Goal: Task Accomplishment & Management: Use online tool/utility

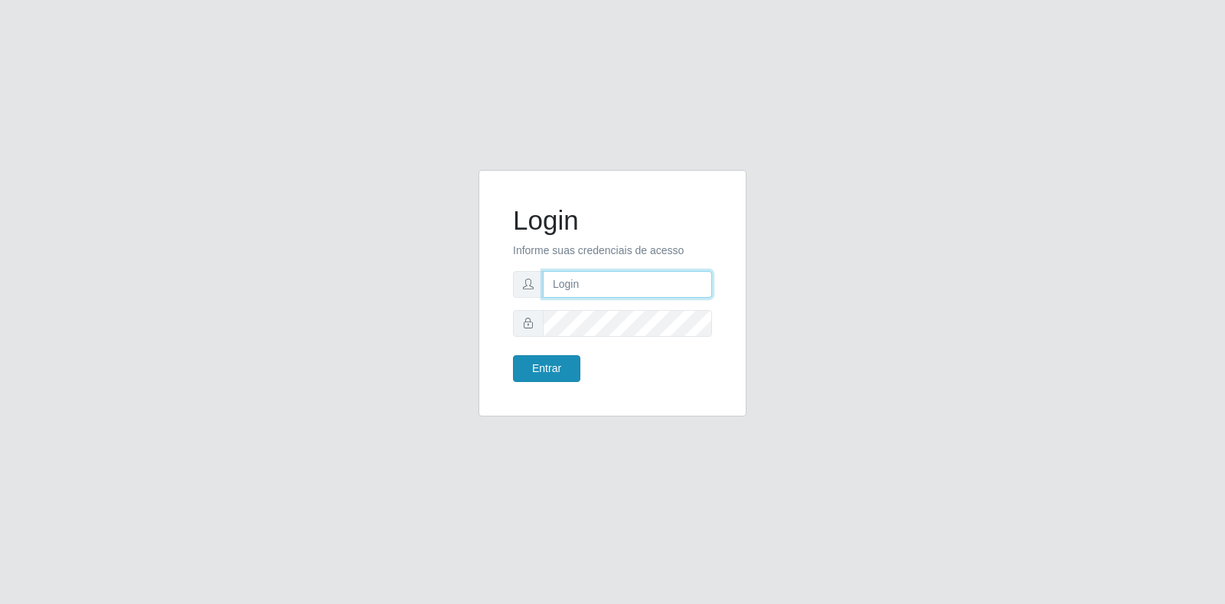
type input "[EMAIL_ADDRESS][DOMAIN_NAME]"
click at [567, 370] on button "Entrar" at bounding box center [546, 368] width 67 height 27
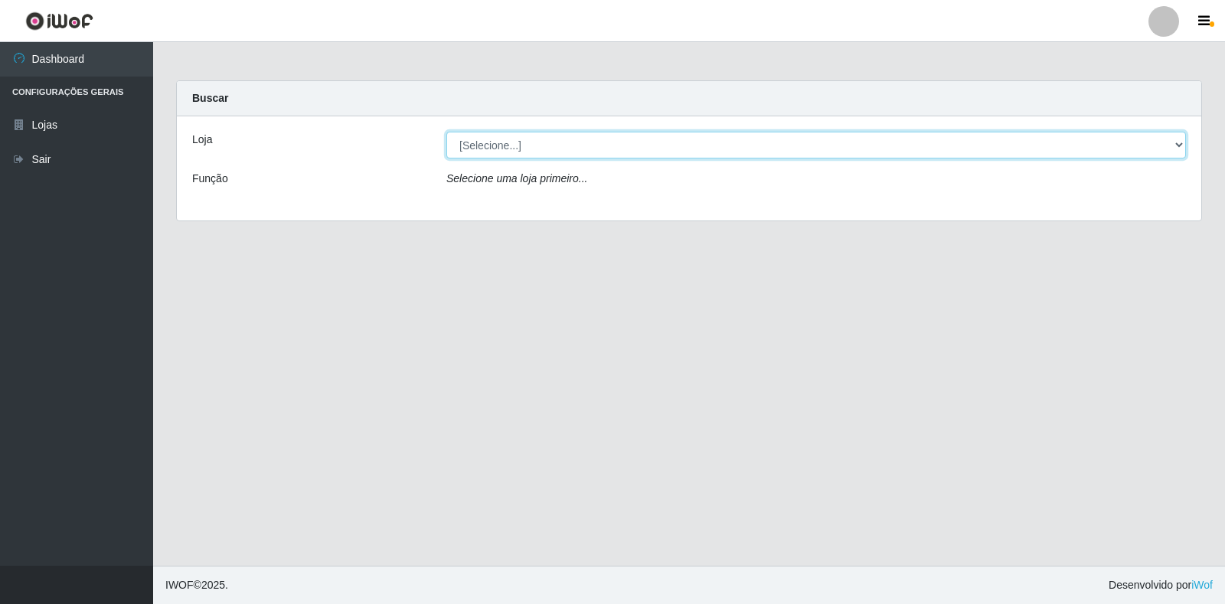
click at [533, 148] on select "[Selecione...] Atacado Vem - Loja 30 Laranjeiras Velha" at bounding box center [815, 145] width 739 height 27
select select "495"
click at [446, 132] on select "[Selecione...] Atacado Vem - Loja 30 Laranjeiras Velha" at bounding box center [815, 145] width 739 height 27
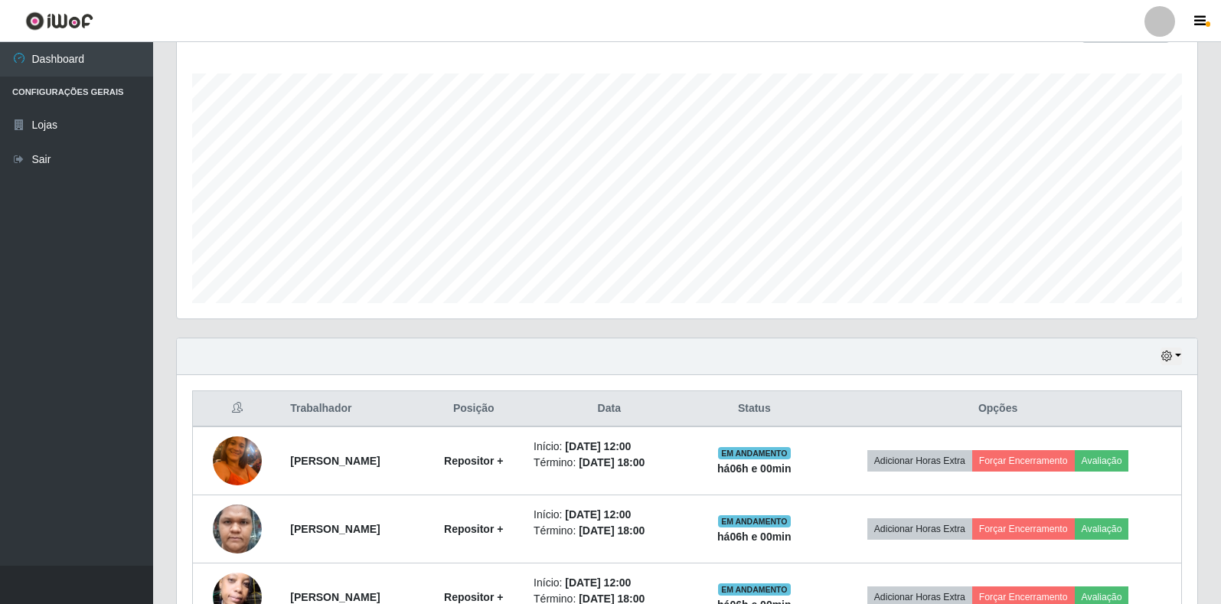
scroll to position [306, 0]
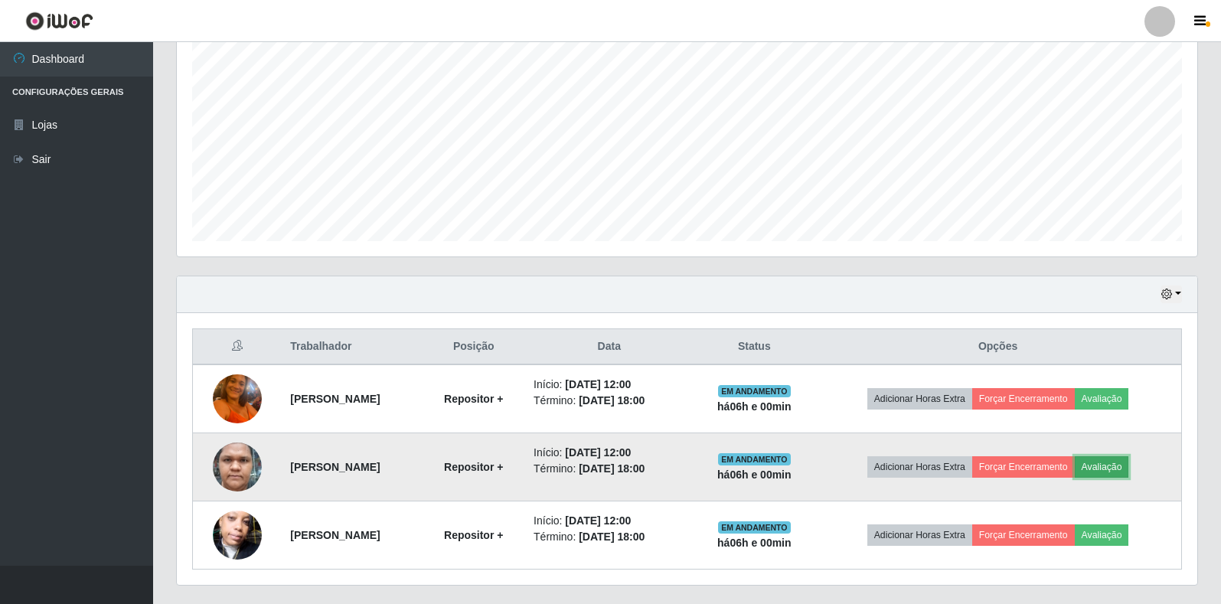
click at [1113, 461] on button "Avaliação" at bounding box center [1102, 466] width 54 height 21
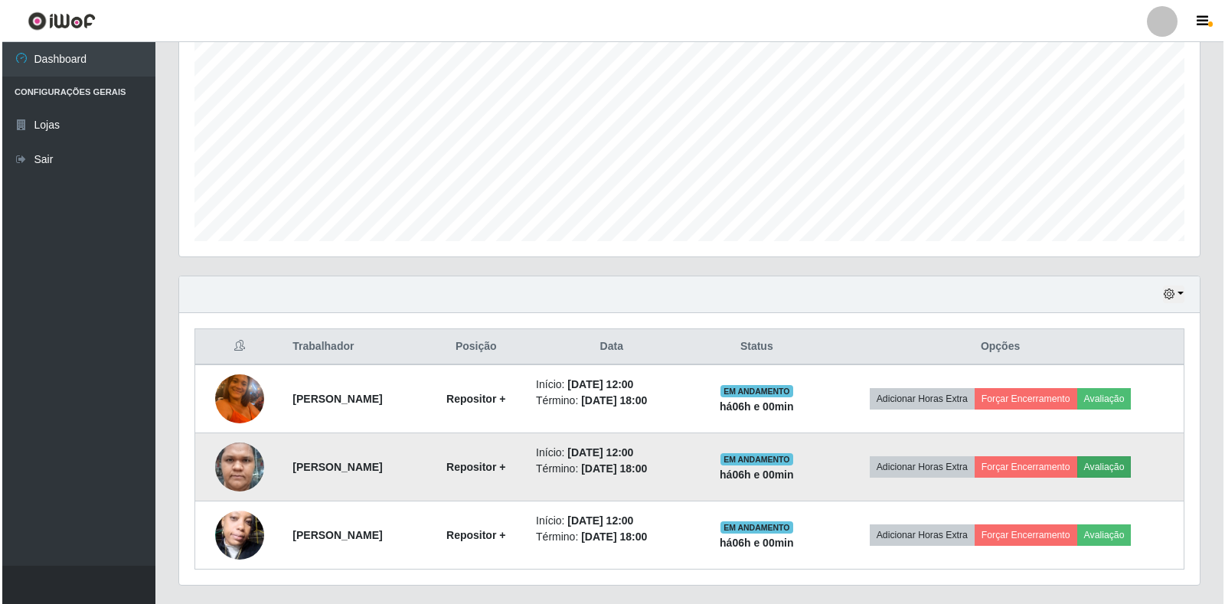
scroll to position [318, 1011]
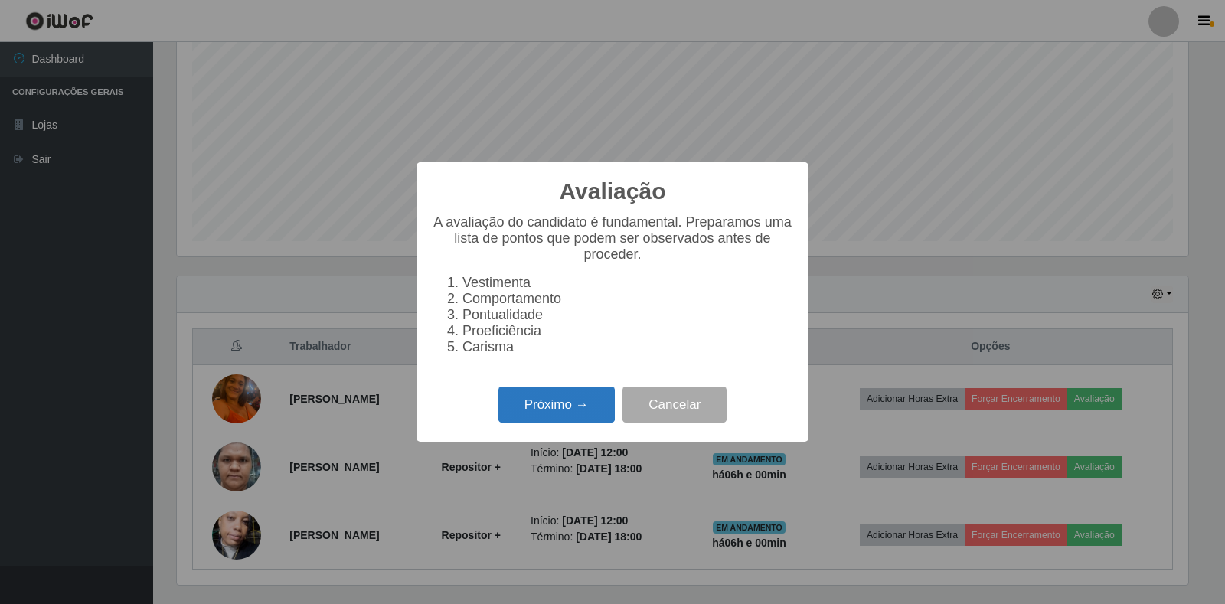
click at [579, 414] on button "Próximo →" at bounding box center [556, 405] width 116 height 36
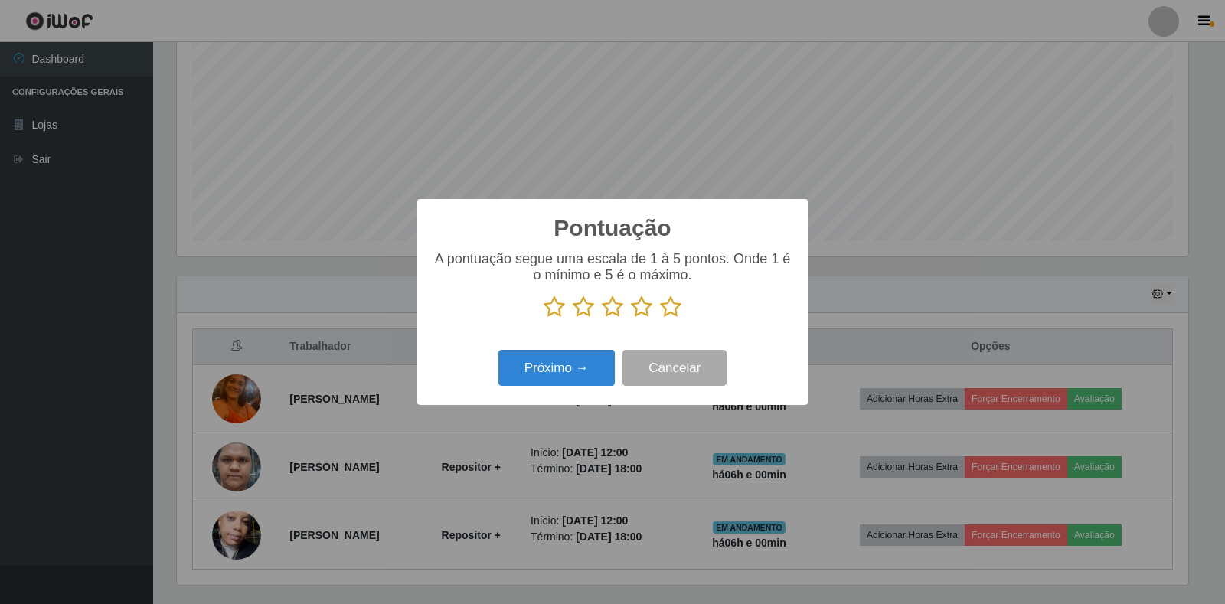
drag, startPoint x: 670, startPoint y: 308, endPoint x: 678, endPoint y: 309, distance: 7.8
click at [674, 308] on icon at bounding box center [670, 306] width 21 height 23
click at [660, 318] on input "radio" at bounding box center [660, 318] width 0 height 0
click at [576, 370] on button "Próximo →" at bounding box center [556, 368] width 116 height 36
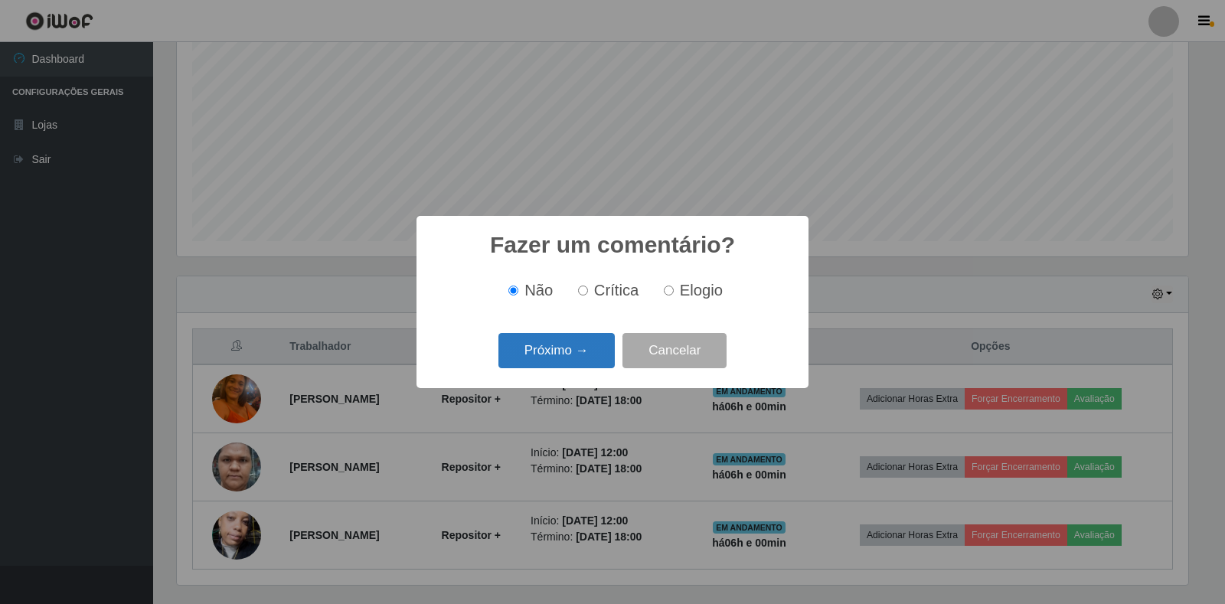
click at [575, 353] on button "Próximo →" at bounding box center [556, 351] width 116 height 36
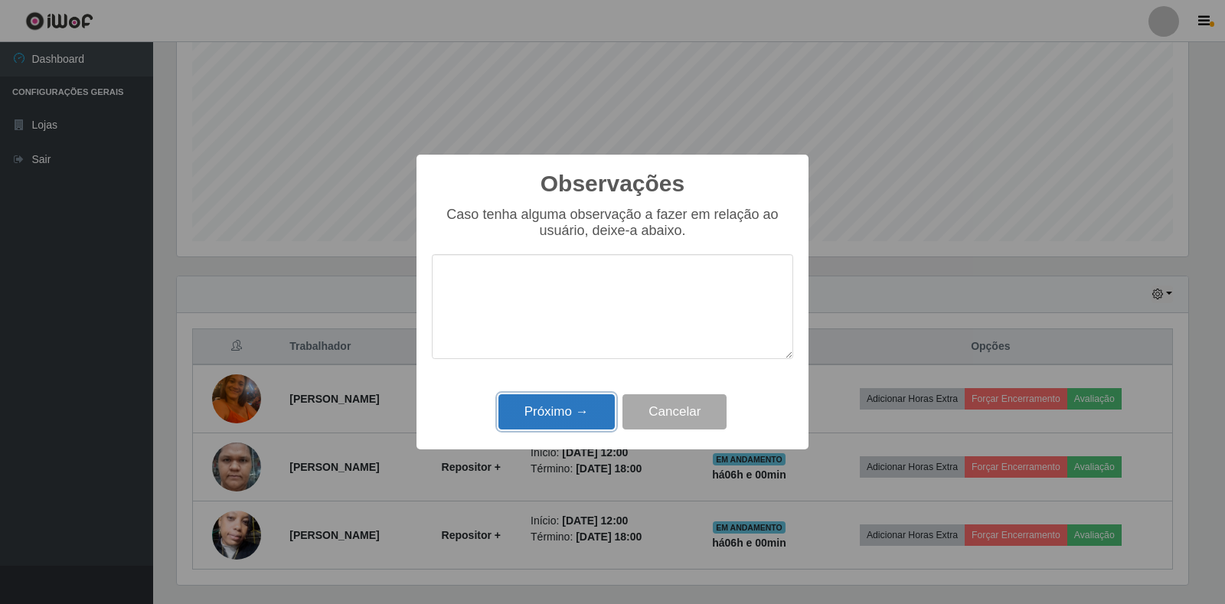
click at [583, 423] on button "Próximo →" at bounding box center [556, 412] width 116 height 36
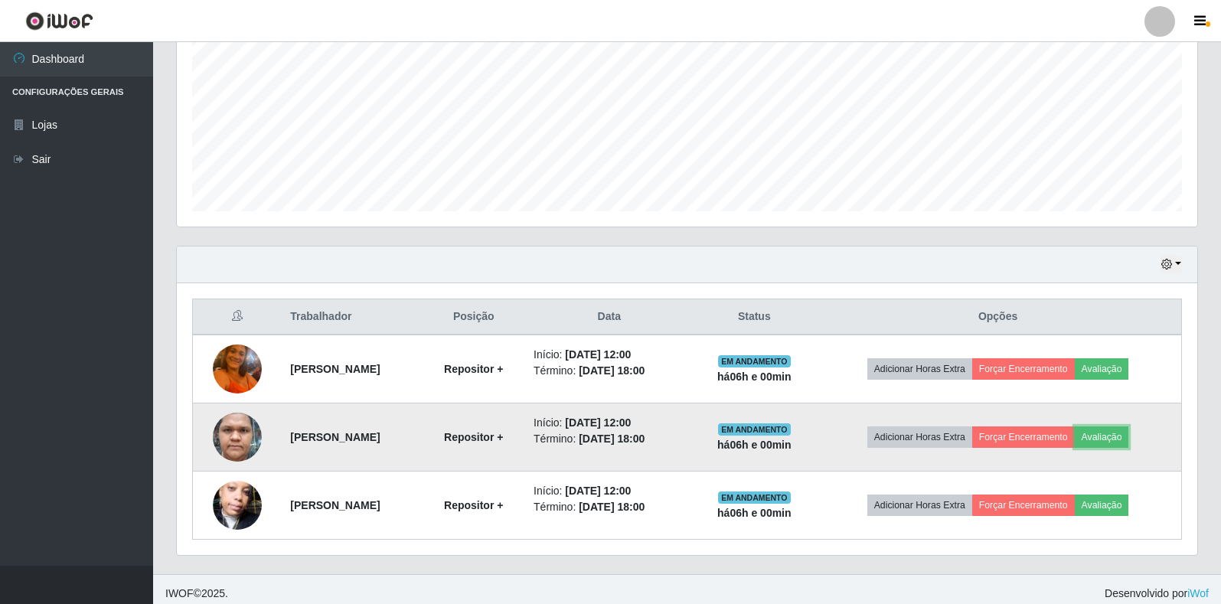
scroll to position [344, 0]
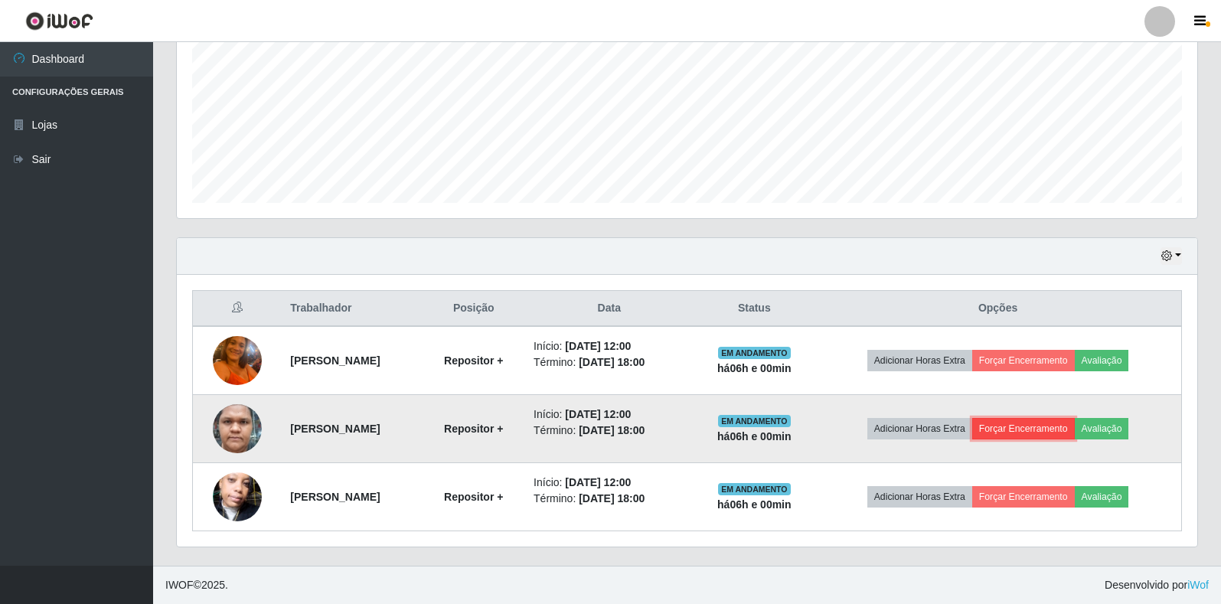
click at [1019, 432] on button "Forçar Encerramento" at bounding box center [1023, 428] width 103 height 21
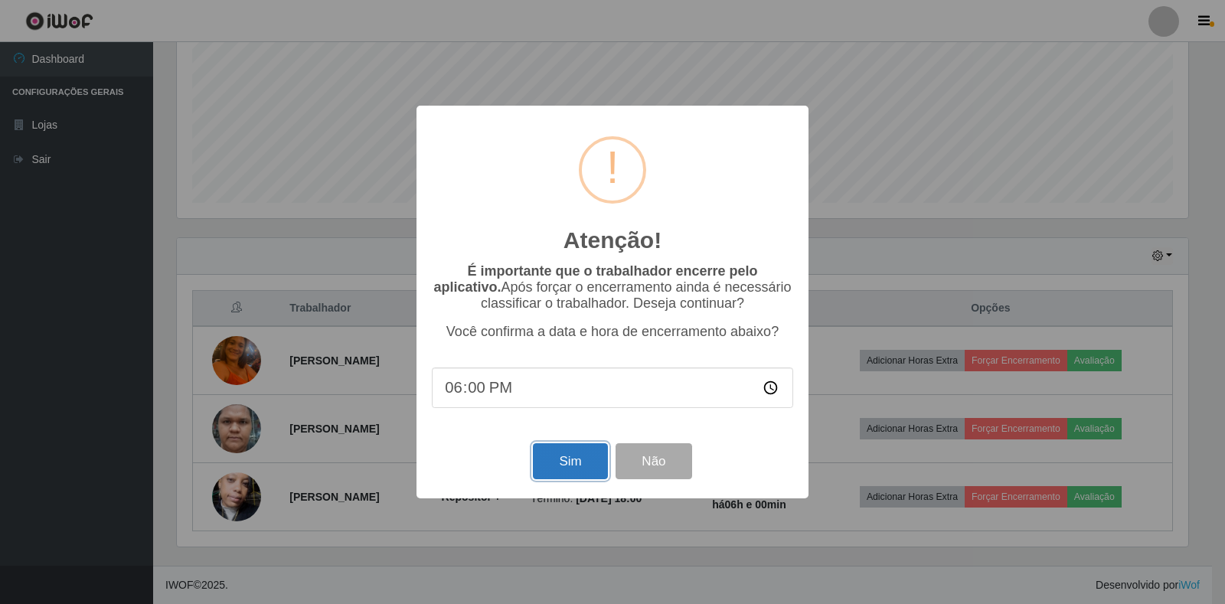
click at [557, 461] on button "Sim" at bounding box center [570, 461] width 74 height 36
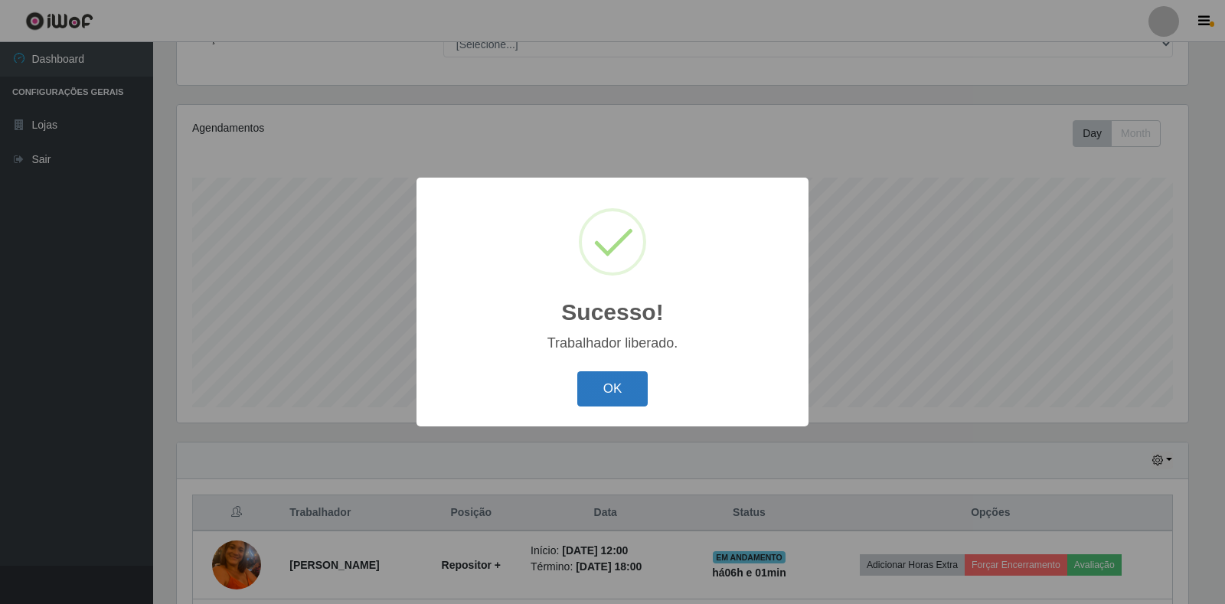
click at [631, 394] on button "OK" at bounding box center [612, 389] width 71 height 36
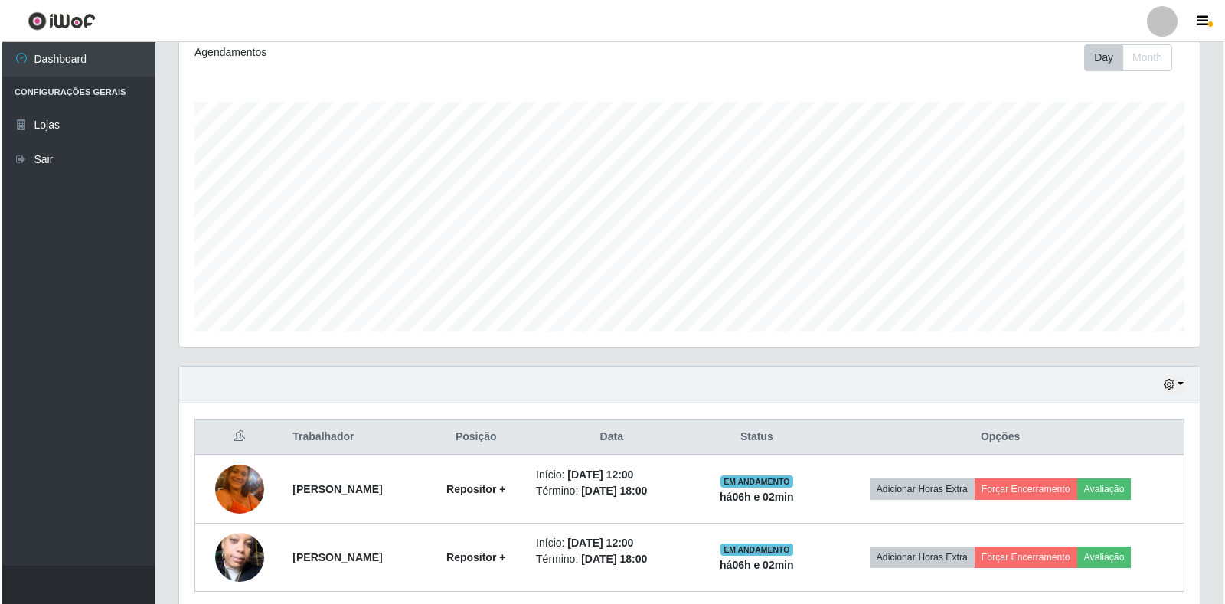
scroll to position [276, 0]
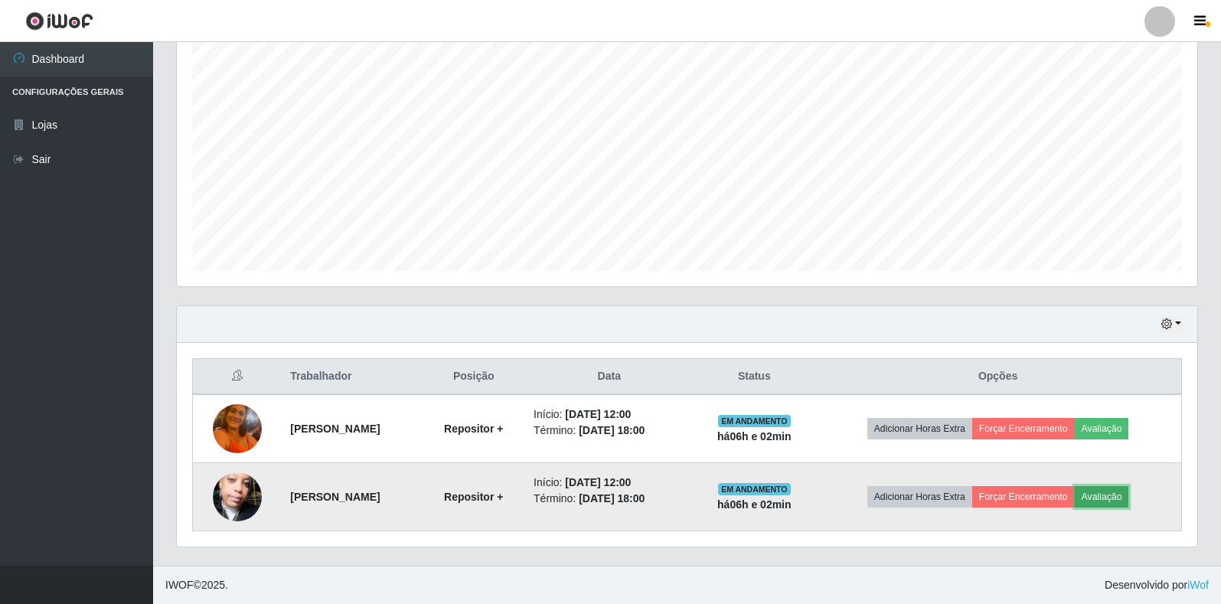
click at [1111, 494] on button "Avaliação" at bounding box center [1102, 496] width 54 height 21
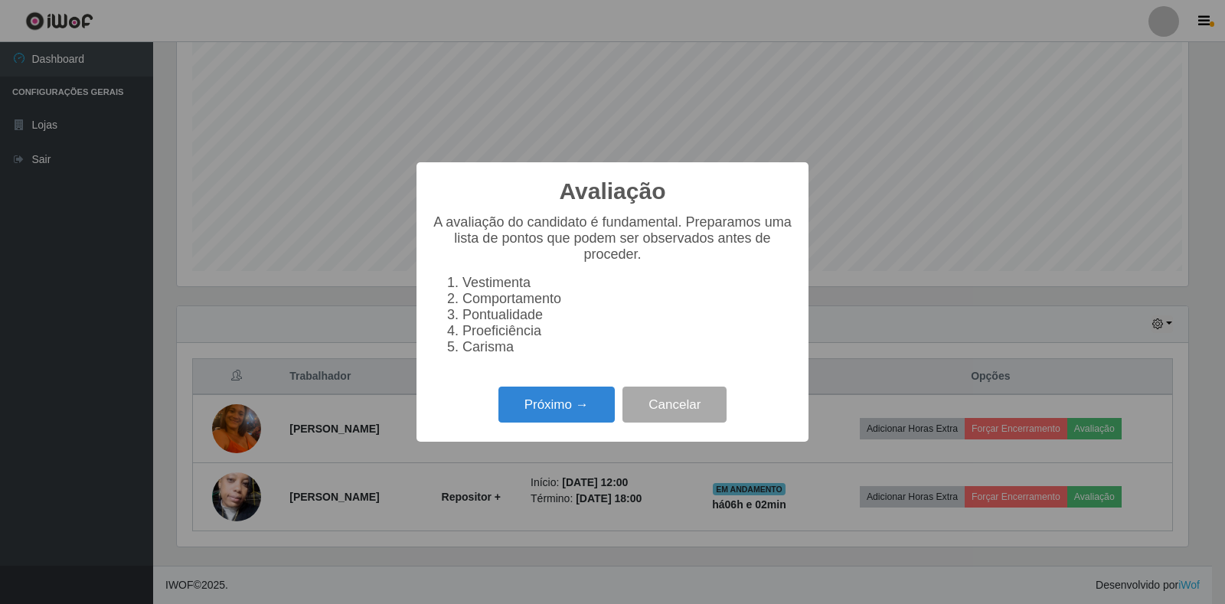
scroll to position [318, 1011]
click at [544, 412] on button "Próximo →" at bounding box center [556, 405] width 116 height 36
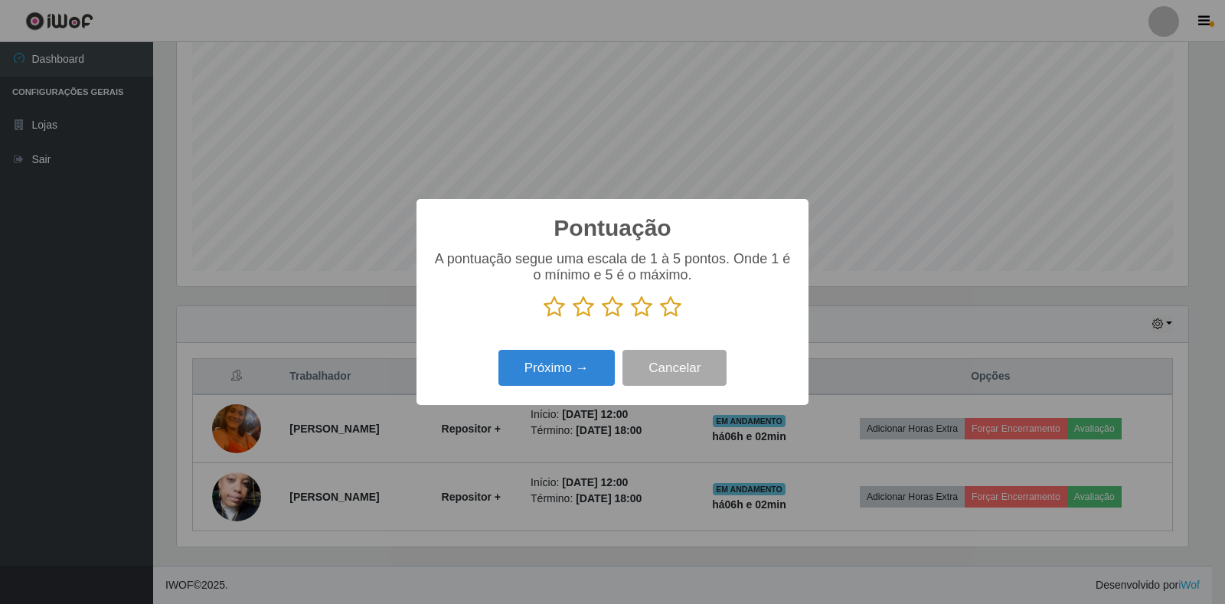
click at [664, 312] on icon at bounding box center [670, 306] width 21 height 23
click at [660, 318] on input "radio" at bounding box center [660, 318] width 0 height 0
click at [577, 364] on button "Próximo →" at bounding box center [556, 368] width 116 height 36
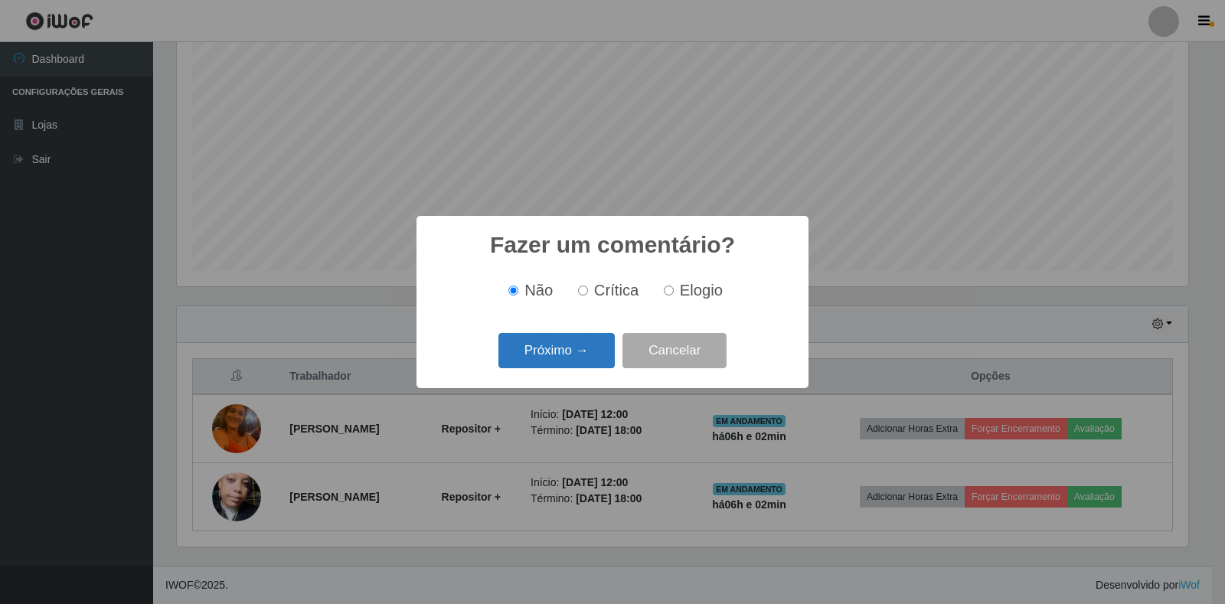
click at [530, 362] on button "Próximo →" at bounding box center [556, 351] width 116 height 36
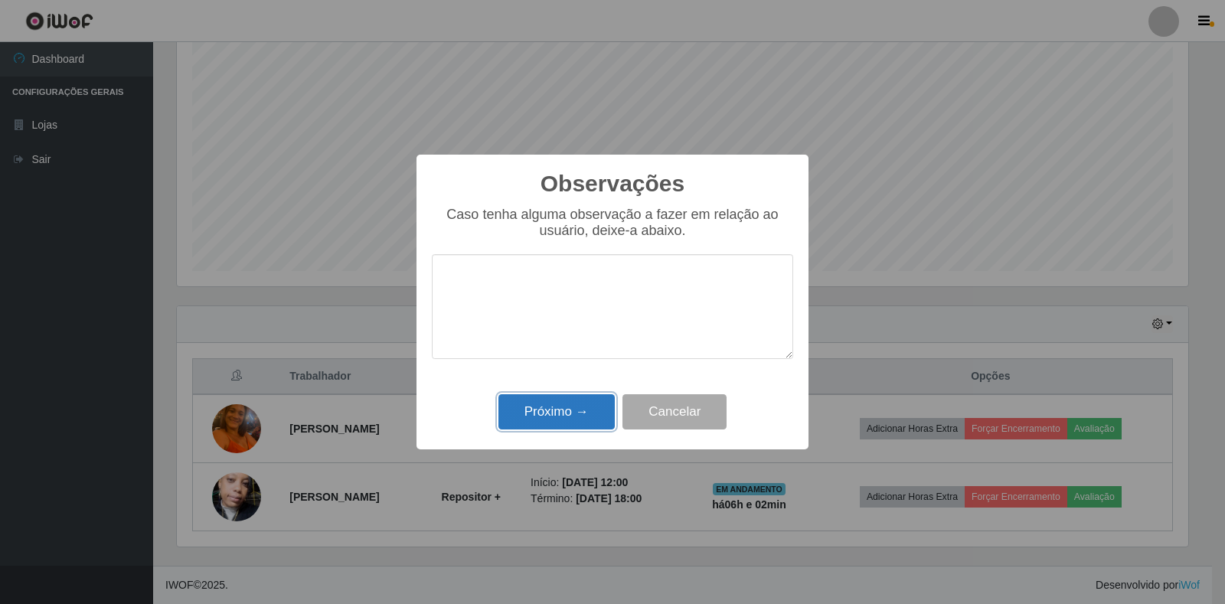
drag, startPoint x: 578, startPoint y: 419, endPoint x: 589, endPoint y: 419, distance: 10.7
click at [589, 419] on button "Próximo →" at bounding box center [556, 412] width 116 height 36
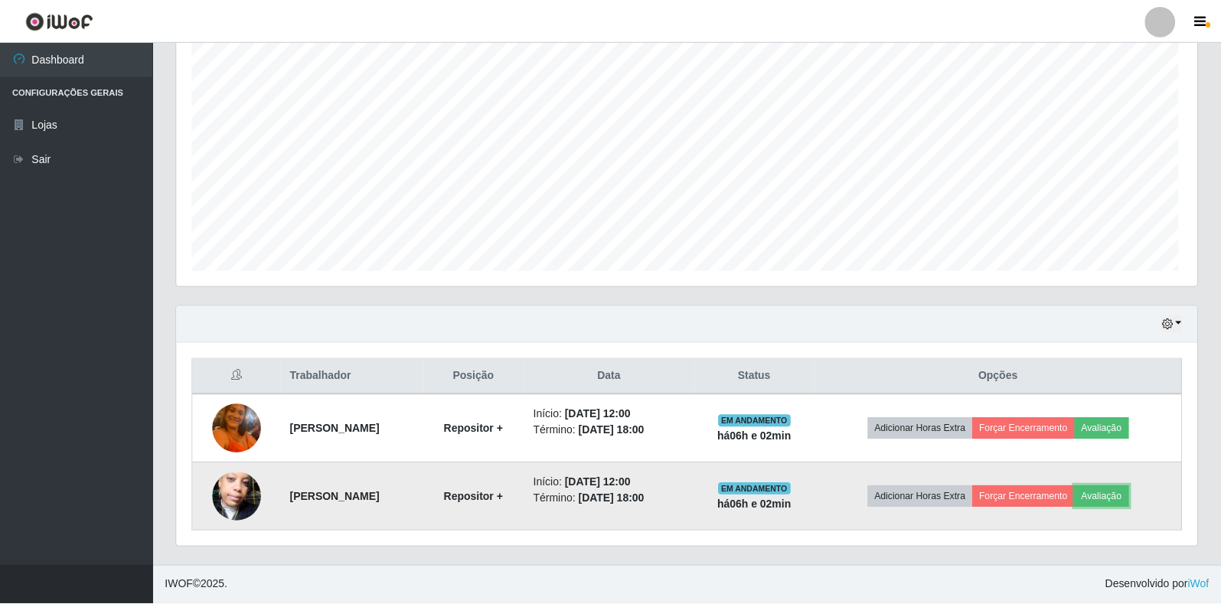
scroll to position [318, 1020]
click at [1067, 499] on button "Forçar Encerramento" at bounding box center [1023, 496] width 103 height 21
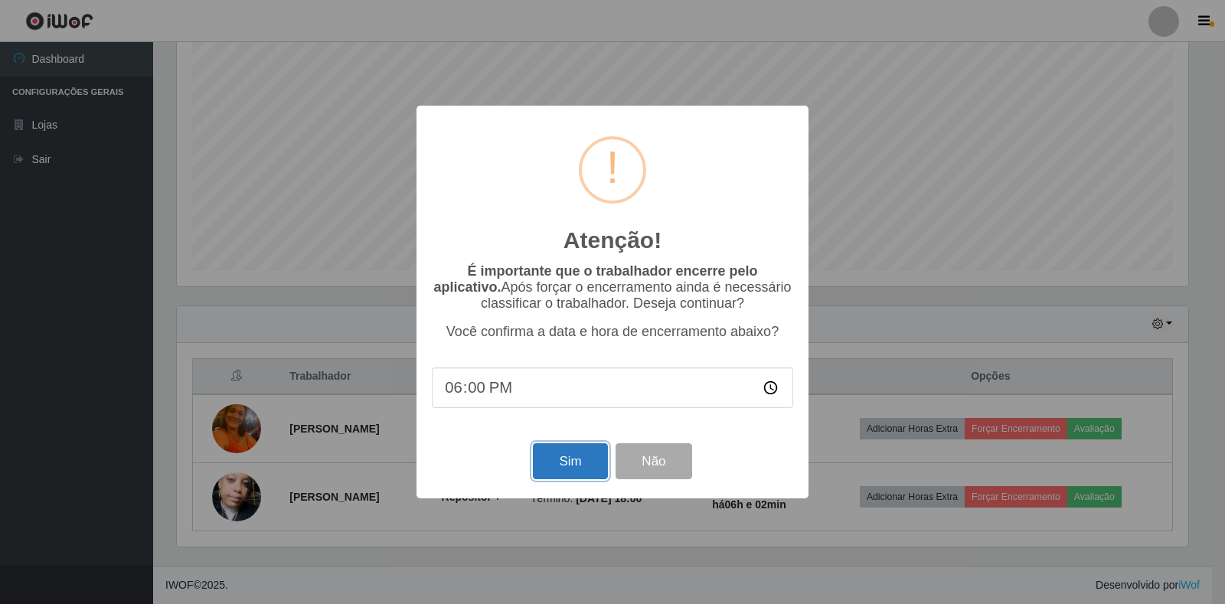
click at [588, 471] on button "Sim" at bounding box center [570, 461] width 74 height 36
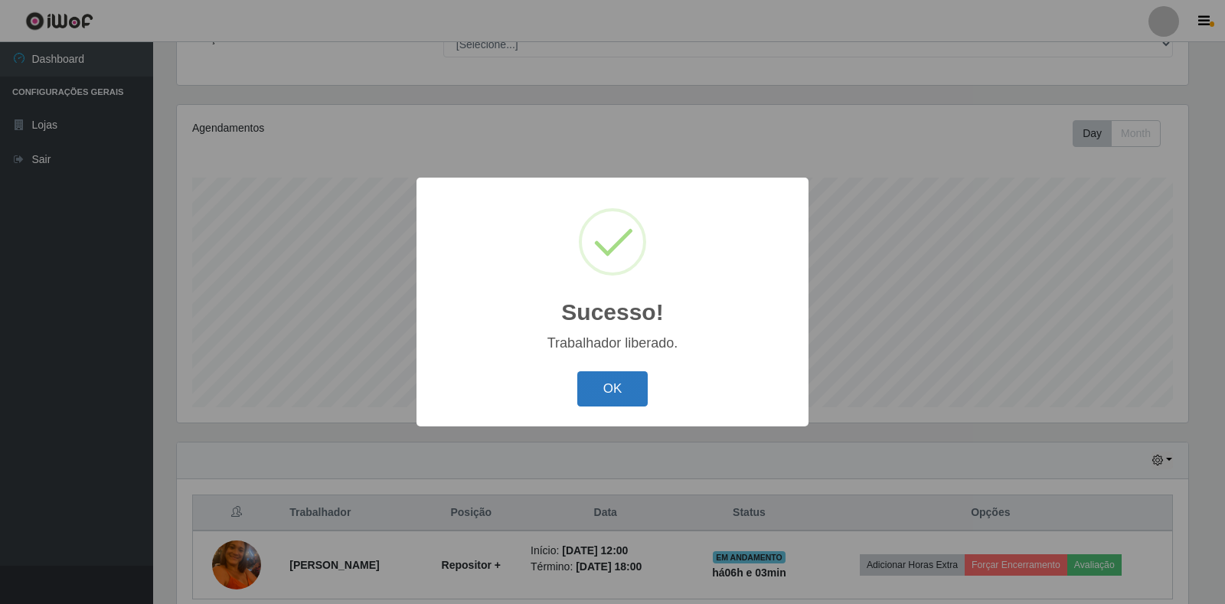
click at [615, 391] on button "OK" at bounding box center [612, 389] width 71 height 36
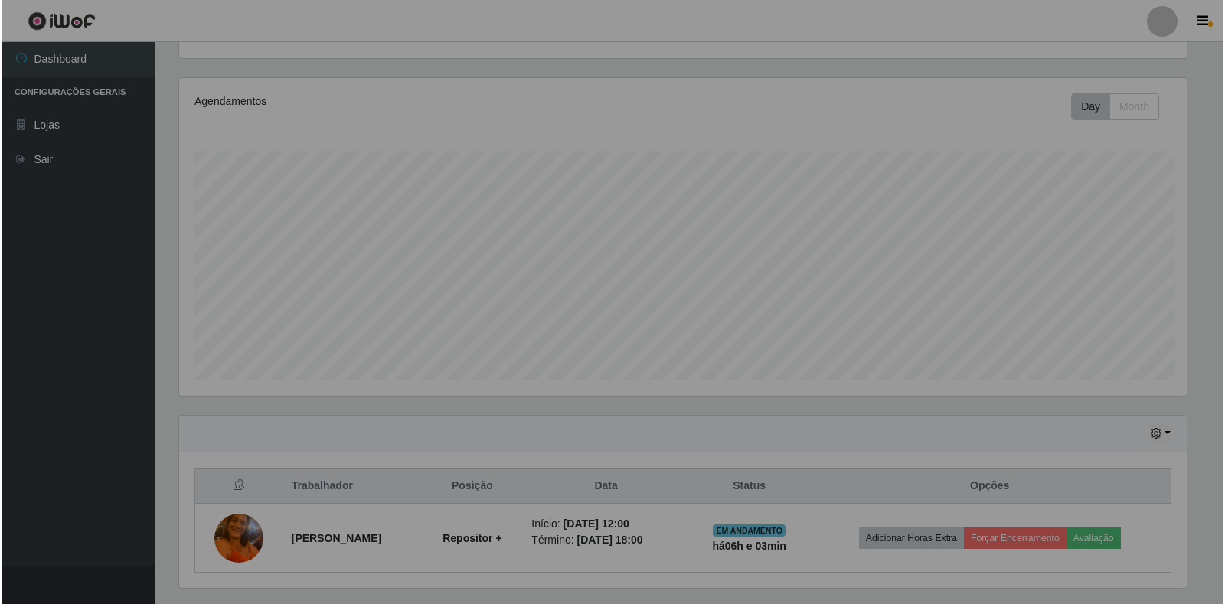
scroll to position [208, 0]
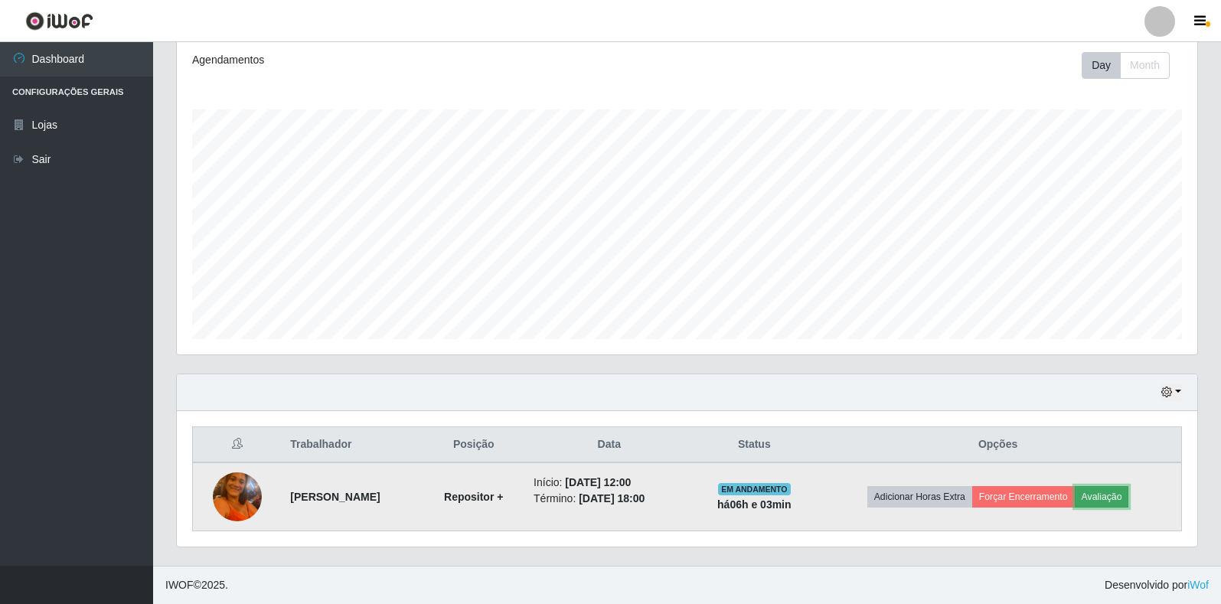
click at [1109, 496] on button "Avaliação" at bounding box center [1102, 496] width 54 height 21
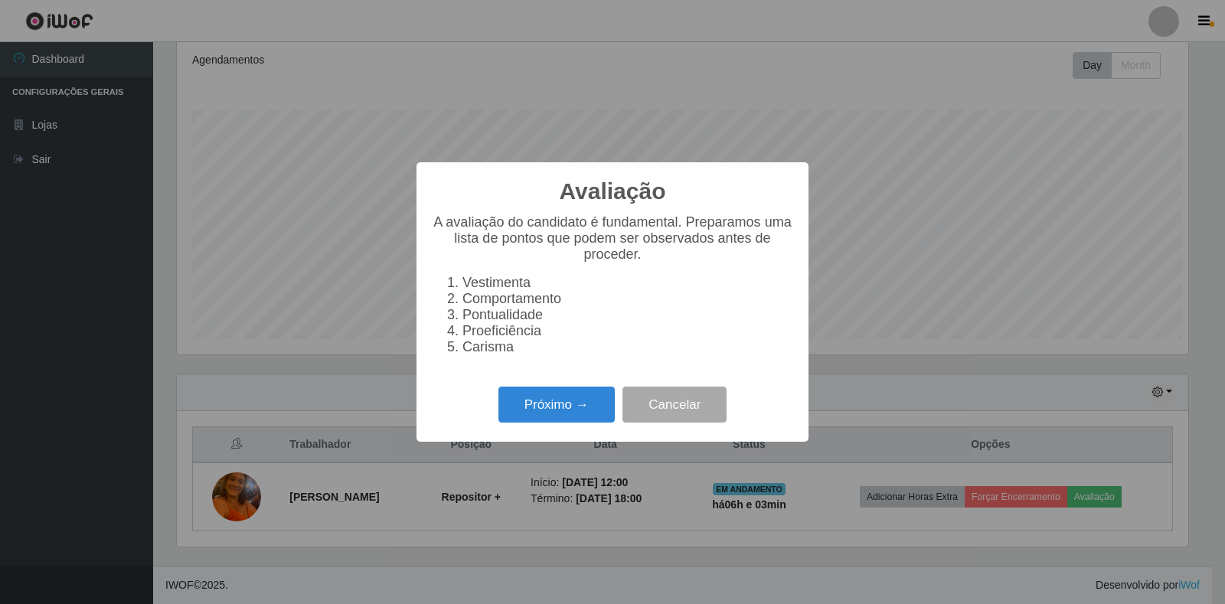
scroll to position [318, 1011]
click at [528, 403] on button "Próximo →" at bounding box center [556, 405] width 116 height 36
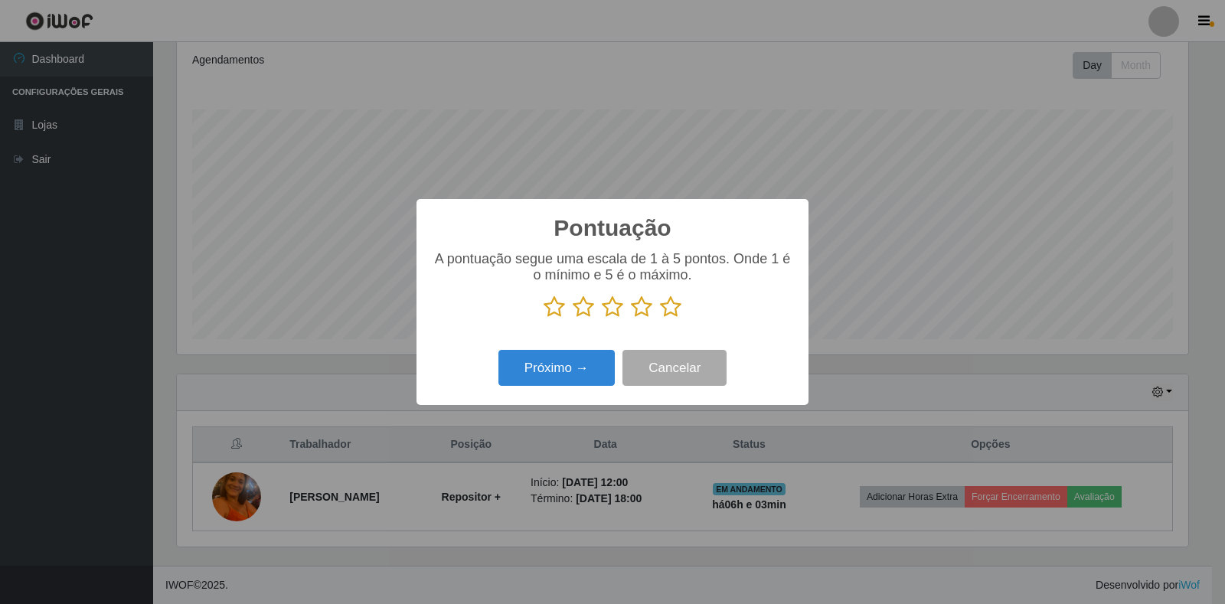
click at [670, 302] on icon at bounding box center [670, 306] width 21 height 23
click at [660, 318] on input "radio" at bounding box center [660, 318] width 0 height 0
click at [576, 364] on button "Próximo →" at bounding box center [556, 368] width 116 height 36
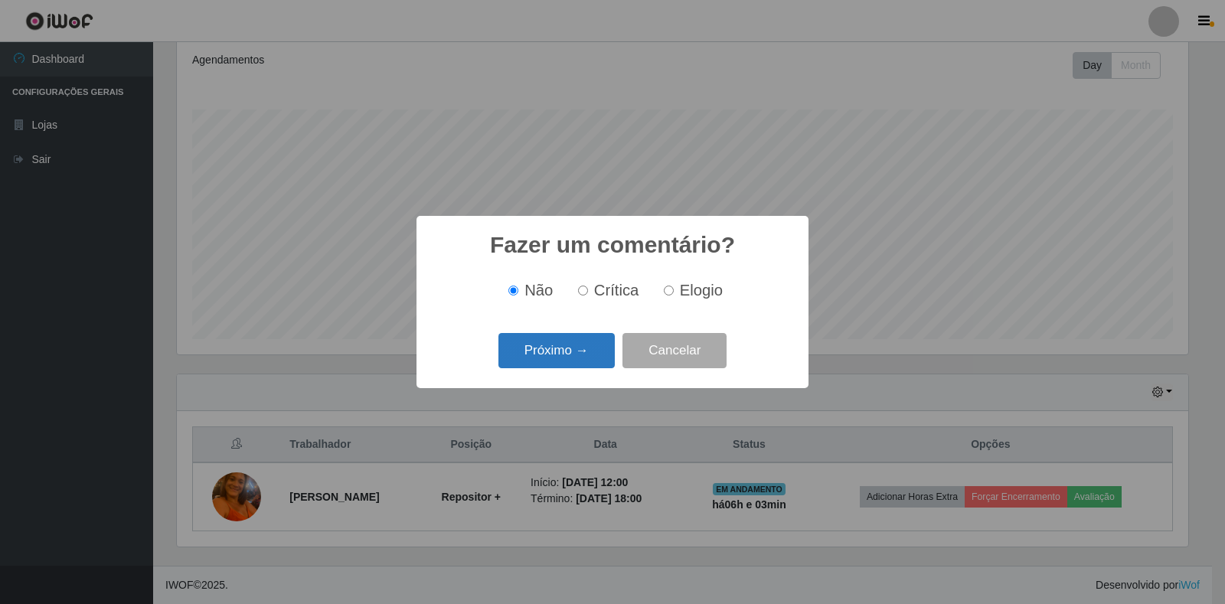
click at [582, 351] on button "Próximo →" at bounding box center [556, 351] width 116 height 36
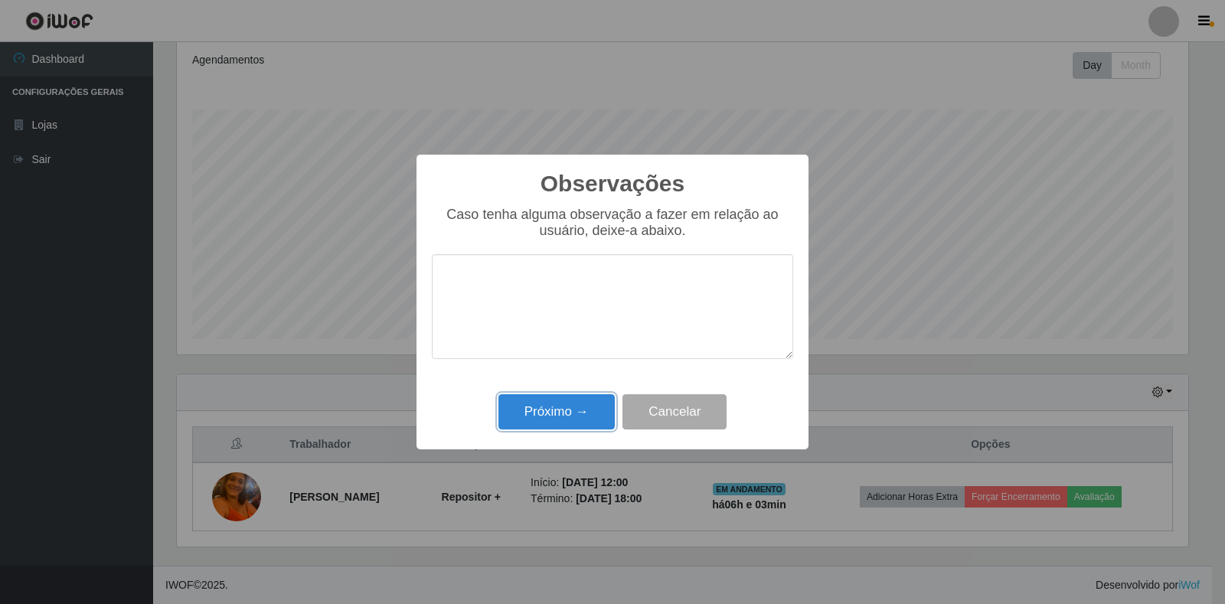
click at [572, 426] on button "Próximo →" at bounding box center [556, 412] width 116 height 36
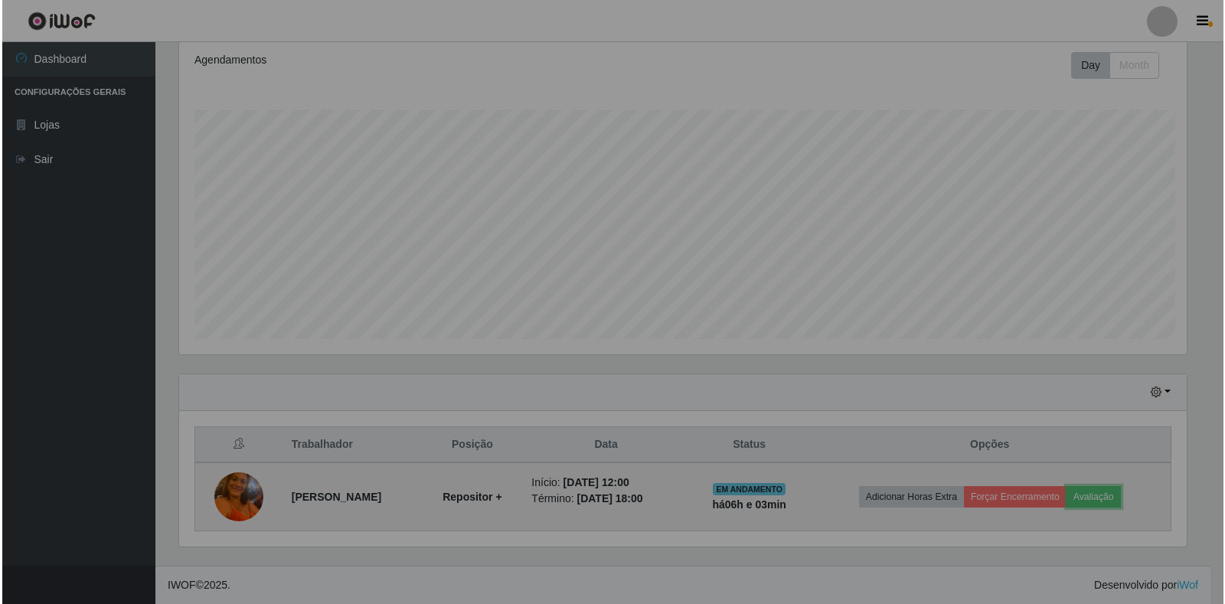
scroll to position [318, 1020]
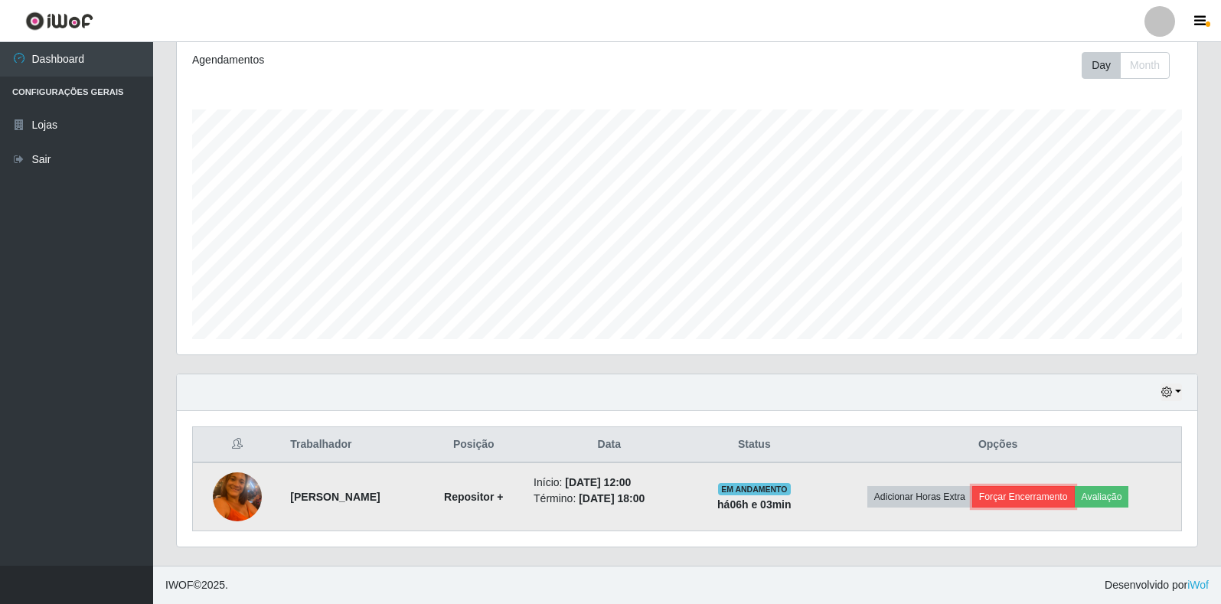
click at [1009, 491] on button "Forçar Encerramento" at bounding box center [1023, 496] width 103 height 21
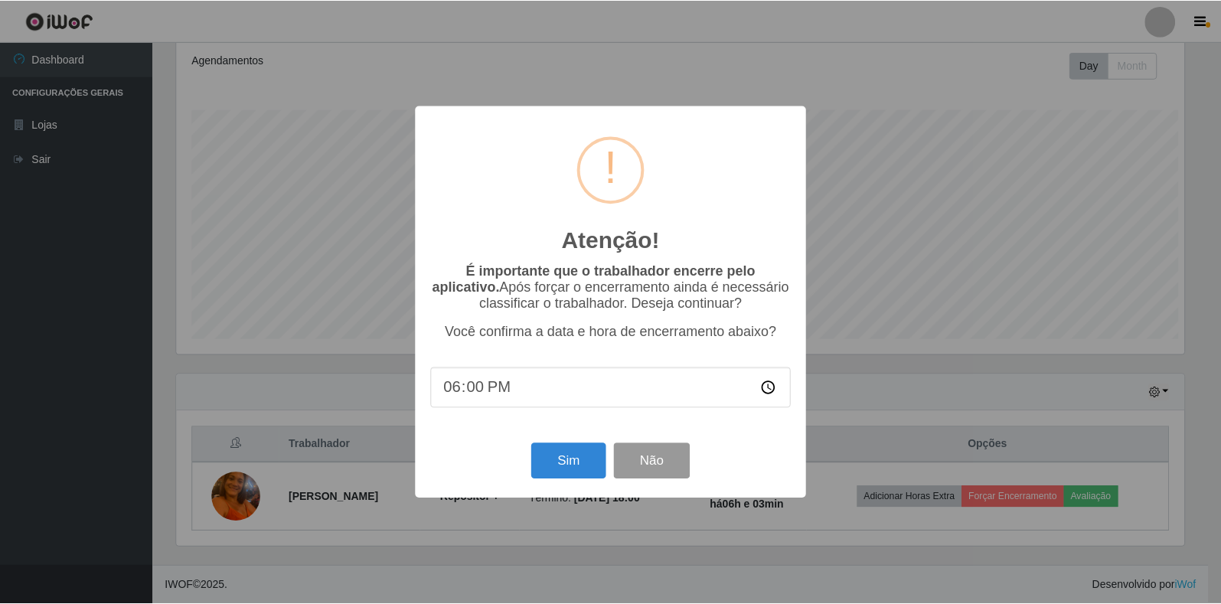
scroll to position [318, 1011]
click at [605, 476] on button "Sim" at bounding box center [570, 461] width 74 height 36
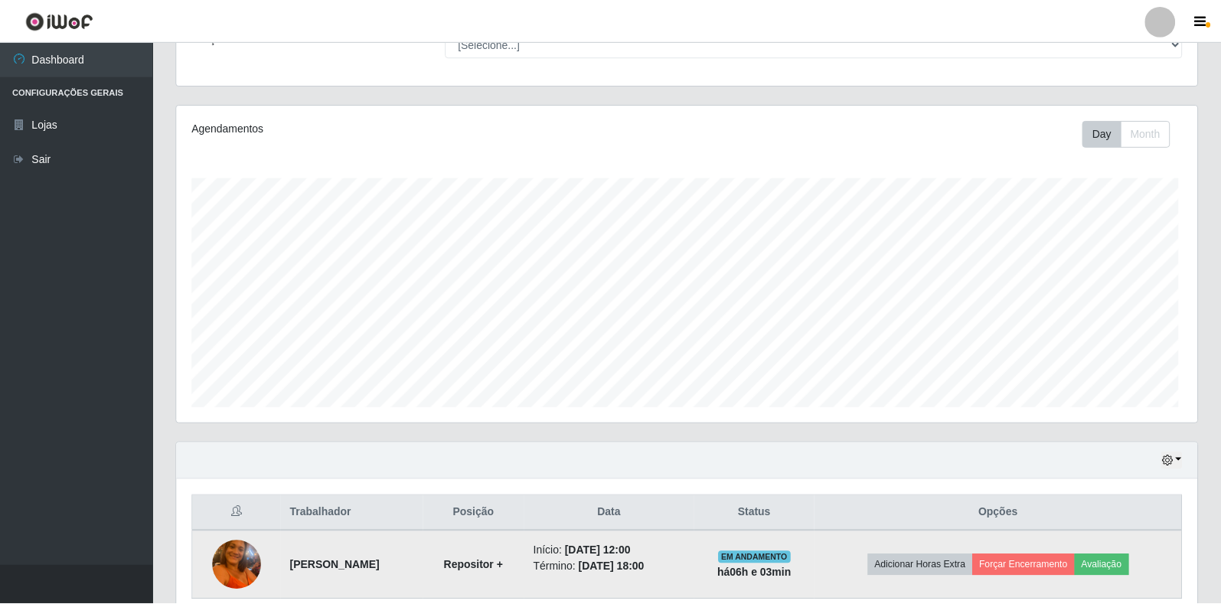
scroll to position [0, 0]
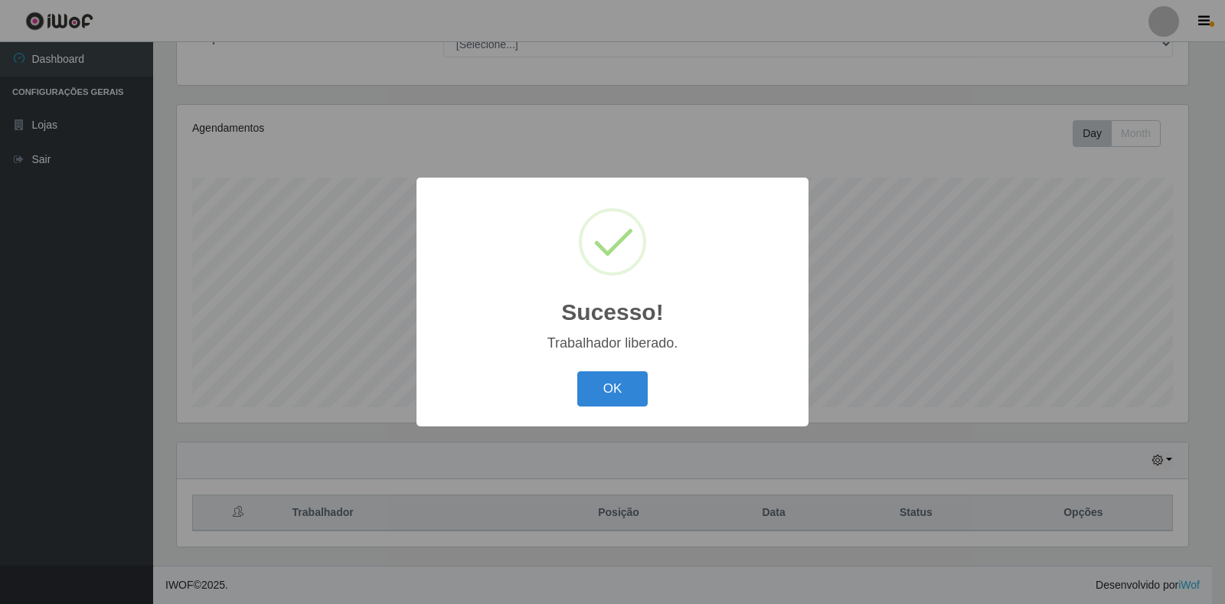
click at [621, 408] on div "OK Cancel" at bounding box center [612, 389] width 361 height 44
click at [610, 396] on button "OK" at bounding box center [612, 389] width 71 height 36
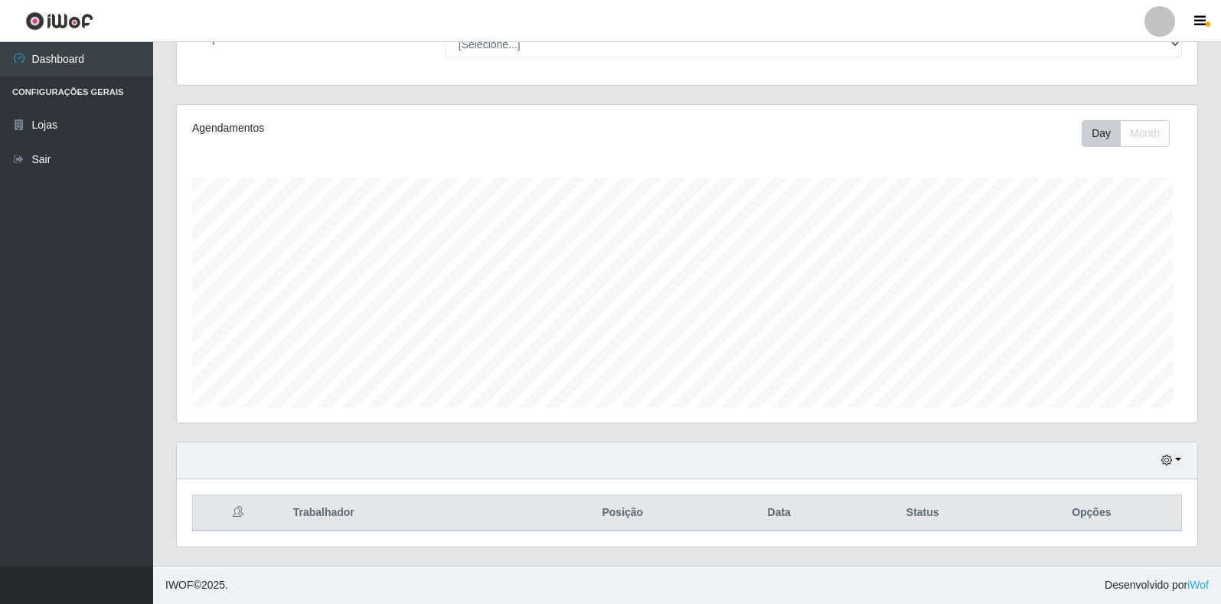
scroll to position [318, 1020]
